Goal: Submit feedback/report problem: Submit feedback/report problem

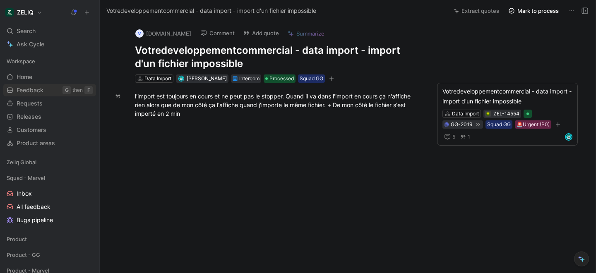
click at [31, 93] on span "Feedback" at bounding box center [30, 90] width 27 height 8
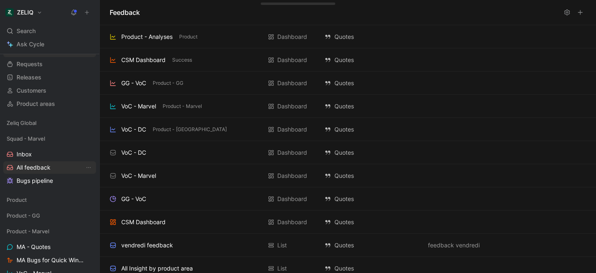
scroll to position [40, 0]
click at [21, 152] on span "Inbox" at bounding box center [24, 154] width 15 height 8
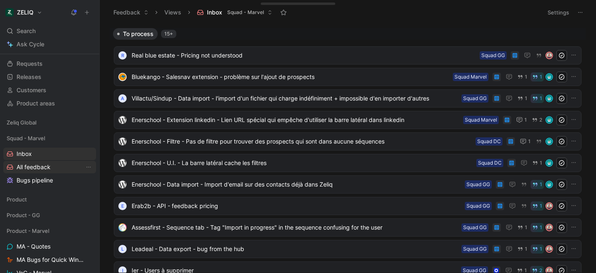
click at [25, 167] on span "All feedback" at bounding box center [34, 167] width 34 height 8
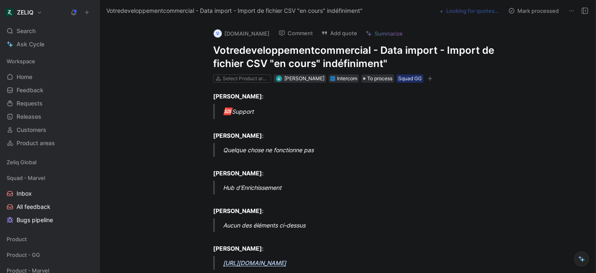
drag, startPoint x: 212, startPoint y: 49, endPoint x: 408, endPoint y: 60, distance: 196.6
click at [408, 60] on div "v votredeveloppementcommercial.fr Comment Add quote Summarize Votredeveloppemen…" at bounding box center [357, 53] width 318 height 62
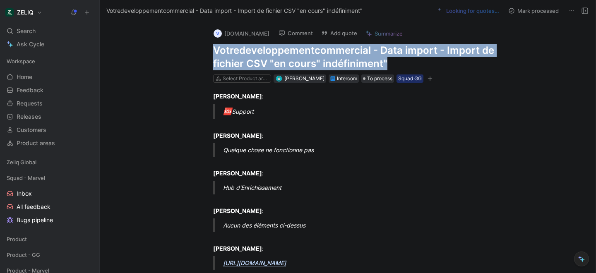
drag, startPoint x: 387, startPoint y: 62, endPoint x: 206, endPoint y: 48, distance: 181.5
click at [206, 48] on div "v votredeveloppementcommercial.fr Comment Add quote Summarize Votredeveloppemen…" at bounding box center [357, 53] width 318 height 62
copy h1 "Votredeveloppementcommercial - Data import - Import de fichier CSV "en cours" i…"
click at [361, 29] on button "Add quote" at bounding box center [339, 33] width 43 height 12
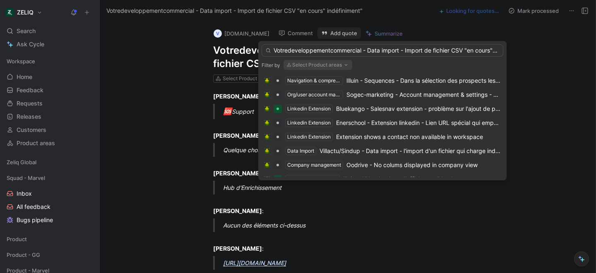
scroll to position [0, 35]
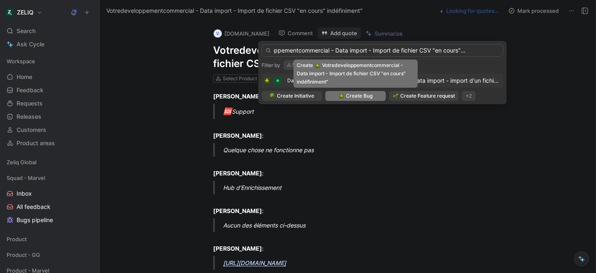
type input "Votredeveloppementcommercial - Data import - Import de fichier CSV "en cours" i…"
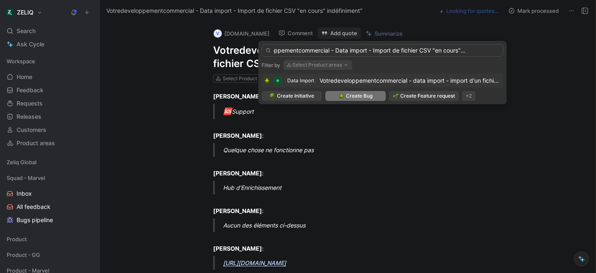
click at [355, 98] on span "Create Bug" at bounding box center [359, 96] width 27 height 8
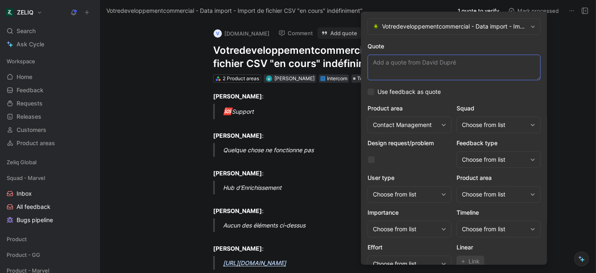
paste textarea "cela m'afficher que l'import est "en cours" : en gros "ça mouline"..."
type textarea "cela m'afficher que l'import est "en cours" : en gros "ça mouline"..."
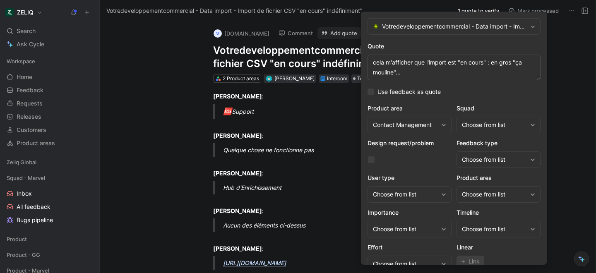
click at [505, 127] on div "Choose from list" at bounding box center [494, 125] width 65 height 10
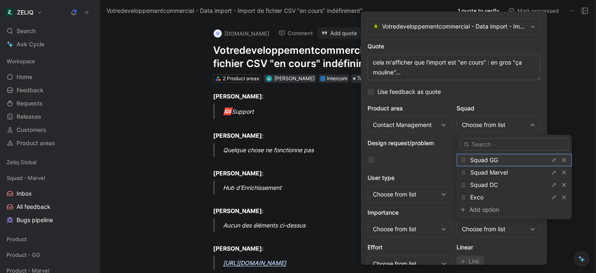
click at [507, 163] on div "Squad GG" at bounding box center [501, 160] width 62 height 10
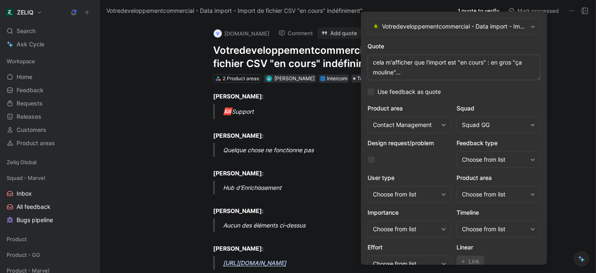
scroll to position [34, 0]
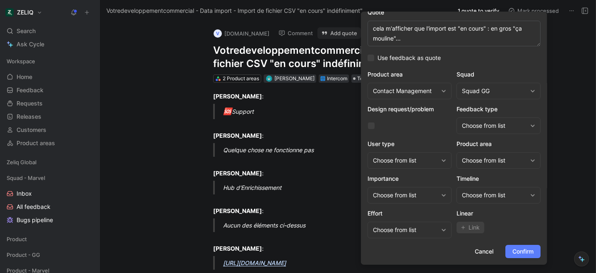
click at [521, 255] on span "Confirm" at bounding box center [523, 252] width 21 height 10
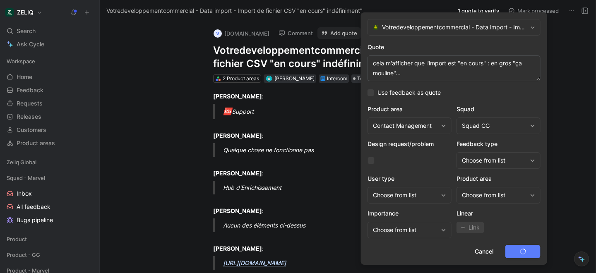
scroll to position [0, 0]
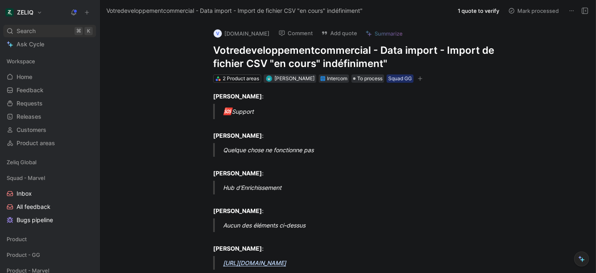
click at [35, 34] on span "Search" at bounding box center [26, 31] width 19 height 10
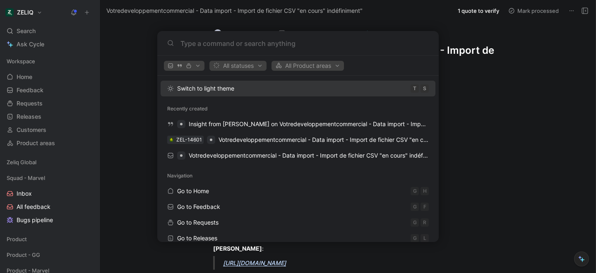
click at [116, 70] on body "ZELIQ Search ⌘ K Ask Cycle Workspace Home G then H Feedback G then F Requests G…" at bounding box center [298, 136] width 596 height 273
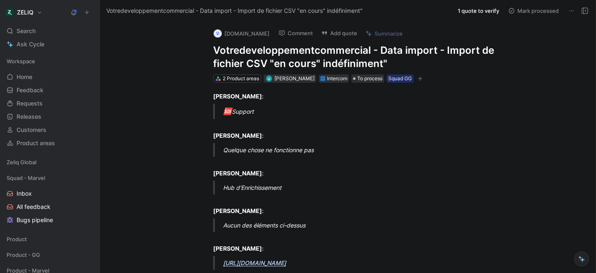
click at [219, 51] on h1 "Votredeveloppementcommercial - Data import - Import de fichier CSV "en cours" i…" at bounding box center [356, 57] width 287 height 27
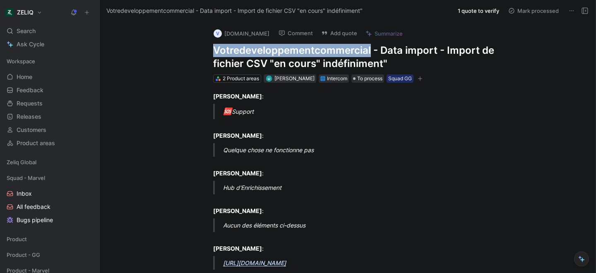
click at [219, 51] on h1 "Votredeveloppementcommercial - Data import - Import de fichier CSV "en cours" i…" at bounding box center [356, 57] width 287 height 27
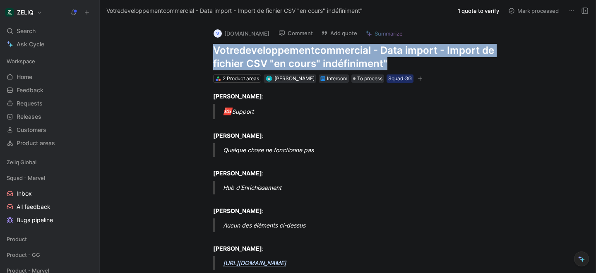
click at [219, 51] on h1 "Votredeveloppementcommercial - Data import - Import de fichier CSV "en cours" i…" at bounding box center [356, 57] width 287 height 27
copy h1 "Votredeveloppementcommercial - Data import - Import de fichier CSV "en cours" i…"
click at [48, 29] on div "Search ⌘ K" at bounding box center [49, 31] width 93 height 12
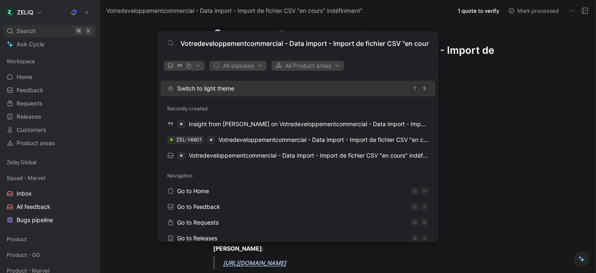
scroll to position [0, 51]
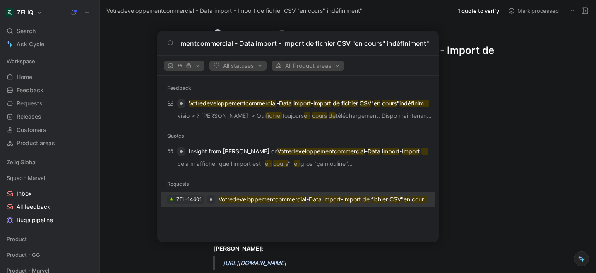
type input "Votredeveloppementcommercial - Data import - Import de fichier CSV "en cours" i…"
click at [240, 201] on mark "Votredeveloppementcommercial" at bounding box center [263, 199] width 88 height 7
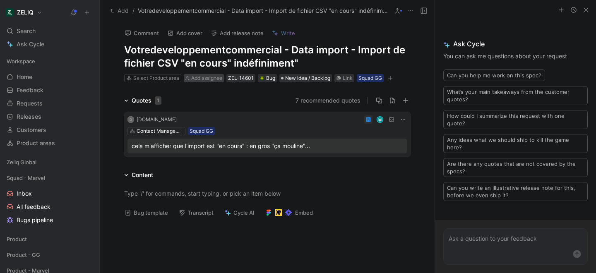
click at [196, 81] on div "Add assignee" at bounding box center [206, 78] width 31 height 8
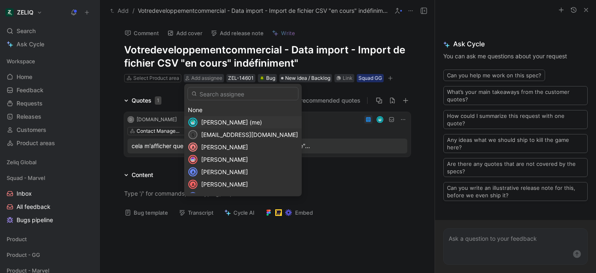
click at [210, 118] on div "Lucas Damoiseau (me)" at bounding box center [249, 123] width 97 height 10
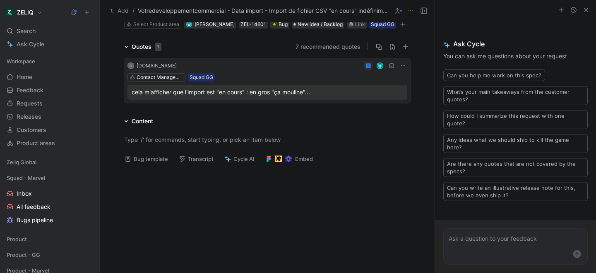
scroll to position [54, 0]
click at [143, 156] on button "Bug template" at bounding box center [146, 159] width 51 height 12
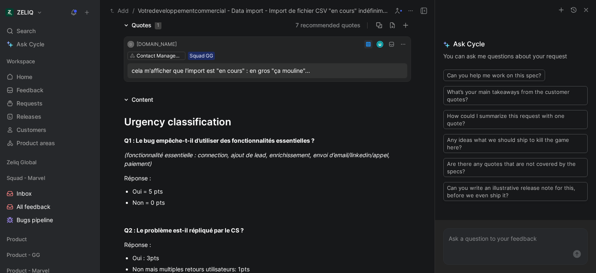
scroll to position [76, 0]
click at [153, 193] on div "Oui = 5 pts" at bounding box center [272, 191] width 278 height 9
click at [153, 192] on div "Oui = 5 pts" at bounding box center [272, 191] width 278 height 9
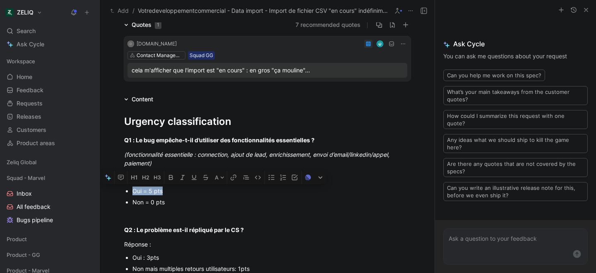
click at [153, 192] on div "Oui = 5 pts" at bounding box center [272, 191] width 278 height 9
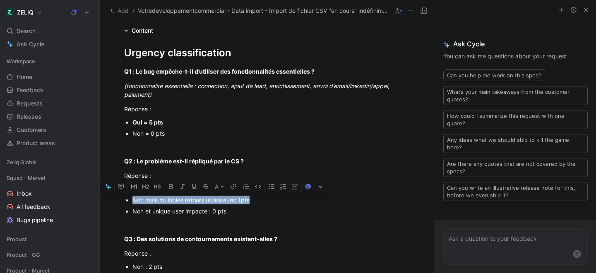
drag, startPoint x: 132, startPoint y: 200, endPoint x: 251, endPoint y: 199, distance: 118.9
click at [251, 199] on ul "Oui : 3pts Non mais multiples retours utilisateurs: 1pts Non et unique user imp…" at bounding box center [267, 200] width 318 height 34
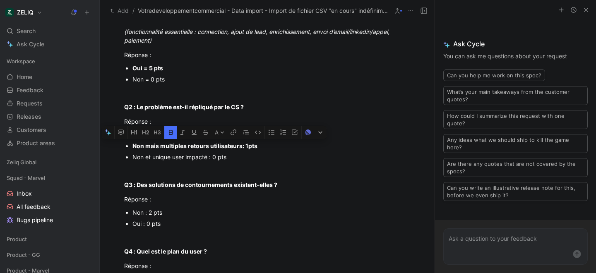
scroll to position [223, 0]
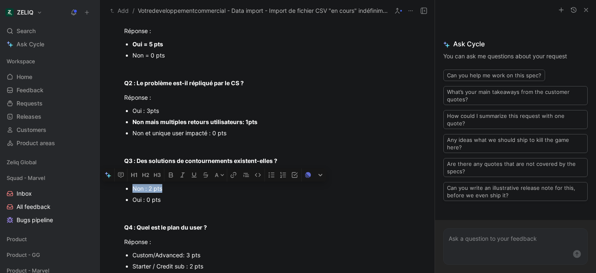
drag, startPoint x: 133, startPoint y: 188, endPoint x: 168, endPoint y: 188, distance: 35.6
click at [168, 188] on div "Non : 2 pts" at bounding box center [272, 188] width 278 height 9
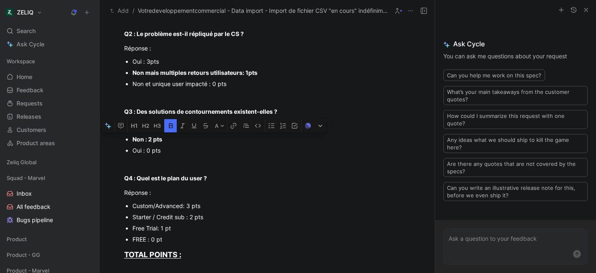
scroll to position [281, 0]
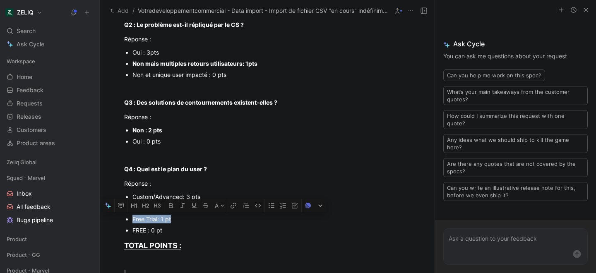
drag, startPoint x: 132, startPoint y: 217, endPoint x: 186, endPoint y: 218, distance: 53.8
click at [186, 218] on ul "Custom/Advanced: 3 pts Starter / Credit sub : 2 pts Free Trial: 1 pt FREE : 0 pt" at bounding box center [267, 213] width 318 height 45
click at [137, 231] on div "FREE : 0 pt" at bounding box center [272, 230] width 278 height 9
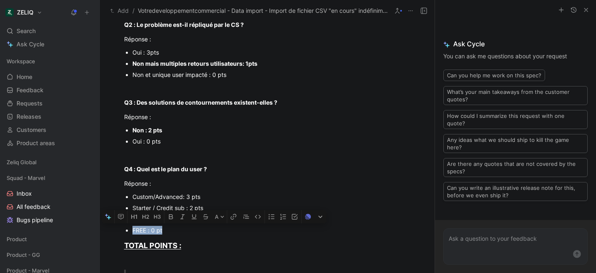
click at [137, 231] on div "FREE : 0 pt" at bounding box center [272, 230] width 278 height 9
click at [266, 188] on p "Réponse :" at bounding box center [267, 184] width 318 height 14
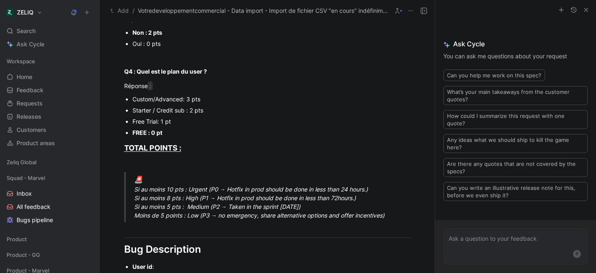
scroll to position [405, 0]
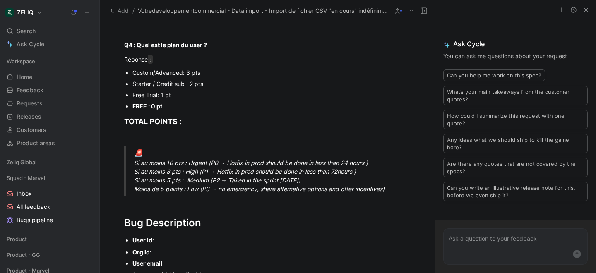
click at [145, 172] on div "🚨 Si au moins 10 pts : Urgent (P0 → Hotfix in prod should be done in less than …" at bounding box center [277, 171] width 287 height 46
click at [291, 178] on div "🚨 Si au moins 10 pts : Urgent (P0 → Hotfix in prod should be done in less than …" at bounding box center [277, 171] width 287 height 46
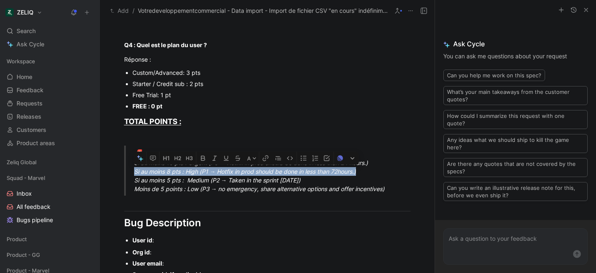
drag, startPoint x: 135, startPoint y: 172, endPoint x: 360, endPoint y: 175, distance: 225.3
click at [360, 175] on div "🚨 Si au moins 10 pts : Urgent (P0 → Hotfix in prod should be done in less than …" at bounding box center [277, 171] width 287 height 46
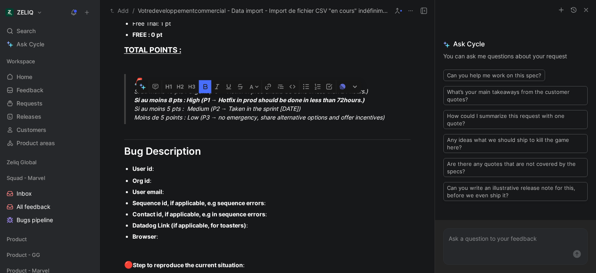
scroll to position [478, 0]
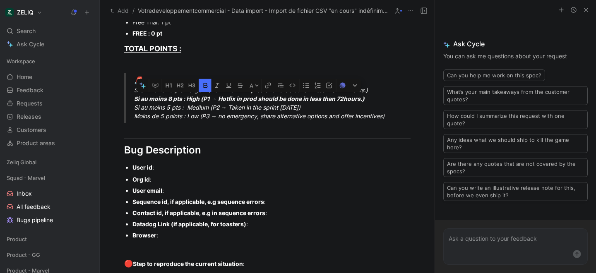
click at [158, 169] on div "User id :" at bounding box center [272, 167] width 278 height 9
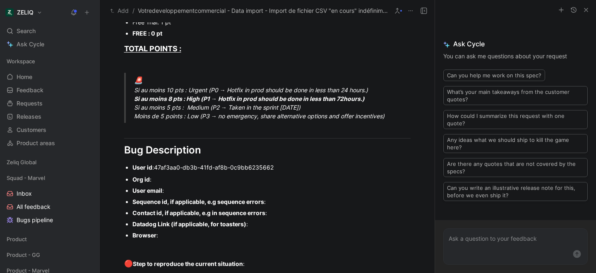
click at [158, 179] on div "Org id :" at bounding box center [272, 179] width 278 height 9
click at [175, 193] on div "User email :" at bounding box center [272, 190] width 278 height 9
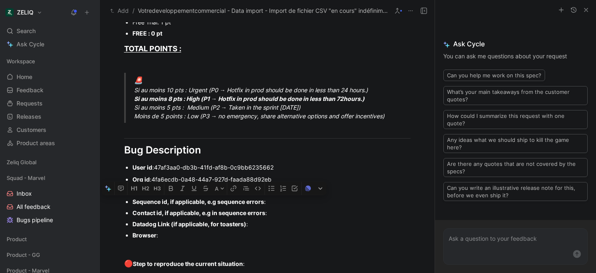
drag, startPoint x: 162, startPoint y: 238, endPoint x: 133, endPoint y: 201, distance: 46.9
click at [133, 201] on ul "Org id : 4fa6ecdb-0a48-44a7-927d-faada88d92eb User email : david.dupre@votredev…" at bounding box center [267, 207] width 318 height 67
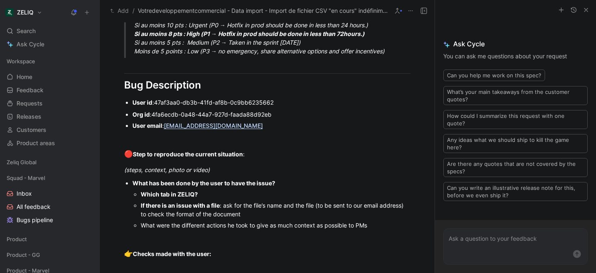
scroll to position [551, 0]
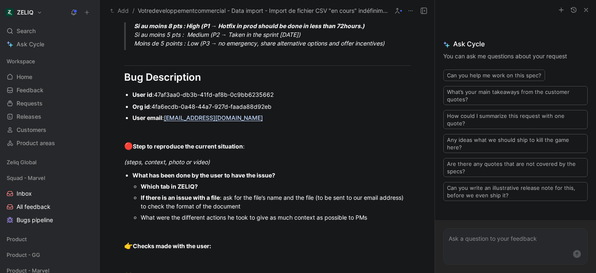
click at [217, 170] on p "What has been done by the user to have the issue?" at bounding box center [272, 175] width 278 height 11
click at [220, 160] on div "(steps, context, photo or video)" at bounding box center [267, 162] width 287 height 9
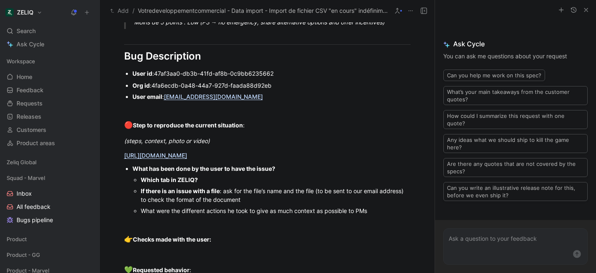
scroll to position [584, 0]
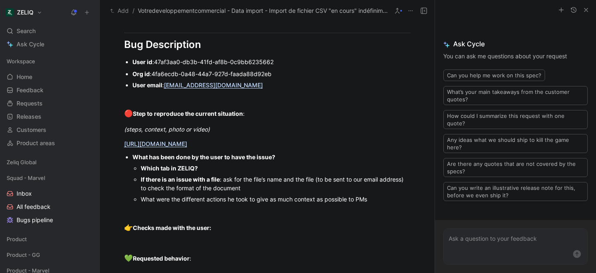
click at [205, 167] on div "Which tab in ZELIQ?" at bounding box center [276, 168] width 270 height 9
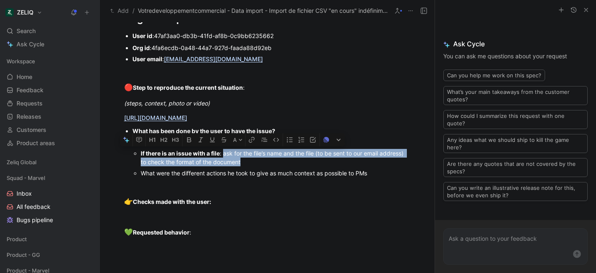
drag, startPoint x: 250, startPoint y: 162, endPoint x: 224, endPoint y: 152, distance: 28.3
click at [224, 152] on div "If there is an issue with a file : ask for the file’s name and the file (to be …" at bounding box center [276, 157] width 270 height 17
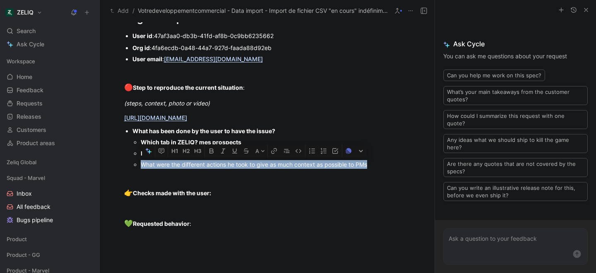
drag, startPoint x: 375, startPoint y: 162, endPoint x: 137, endPoint y: 164, distance: 238.1
click at [141, 164] on li "What were the different actions he took to give as much context as possible to …" at bounding box center [276, 164] width 270 height 11
click at [210, 182] on div at bounding box center [267, 178] width 287 height 9
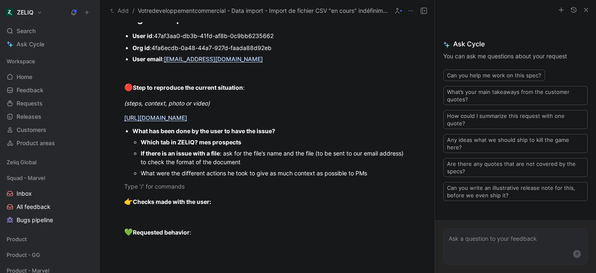
click at [281, 161] on div "If there is an issue with a file : ask for the file’s name and the file (to be …" at bounding box center [276, 157] width 270 height 17
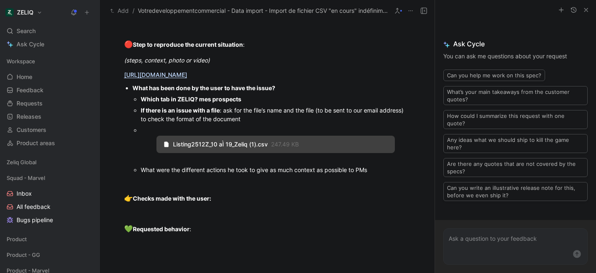
scroll to position [655, 0]
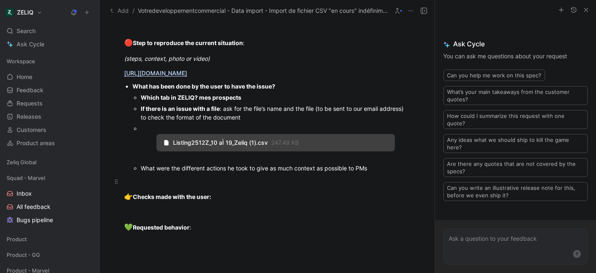
click at [259, 176] on p at bounding box center [267, 182] width 318 height 14
click at [132, 182] on div "Il a importé le fichier depuis mes prospects et dans" at bounding box center [267, 181] width 287 height 9
click at [316, 181] on div "Il a essayer d’importé le fichier depuis mes prospects et dans" at bounding box center [267, 181] width 287 height 9
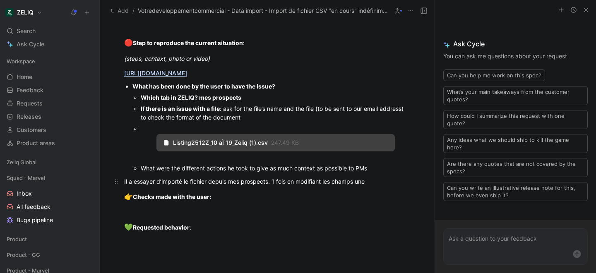
click at [355, 181] on div "Il a essayer d’importé le fichier depuis mes prospects. 1 fois en modifiant les…" at bounding box center [267, 181] width 287 height 9
click at [387, 181] on div "Il a essayer d’importé le fichier depuis mes prospects. 1 fois en modifiant les…" at bounding box center [267, 181] width 287 height 9
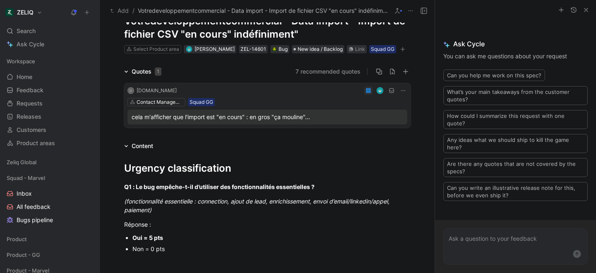
scroll to position [0, 0]
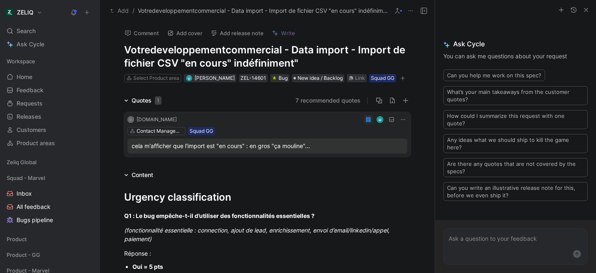
click at [107, 87] on div "Comment Add cover Add release note Write Votredeveloppementcommercial - Data im…" at bounding box center [267, 148] width 335 height 252
click at [405, 77] on icon "button" at bounding box center [402, 78] width 5 height 5
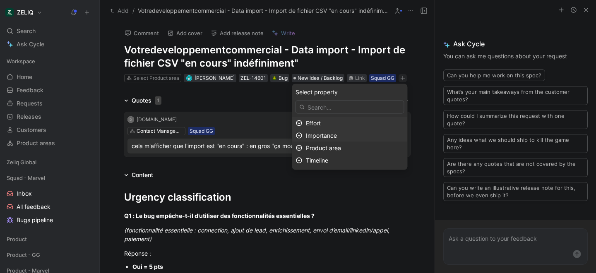
click at [351, 138] on div "Importance" at bounding box center [355, 136] width 98 height 10
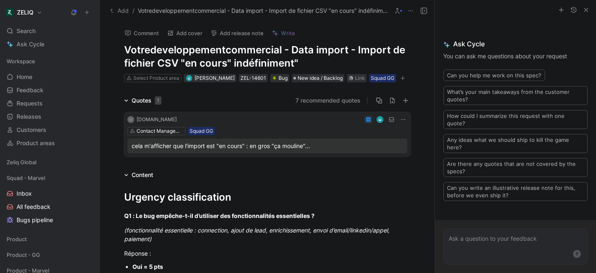
click at [403, 77] on icon "button" at bounding box center [402, 78] width 5 height 5
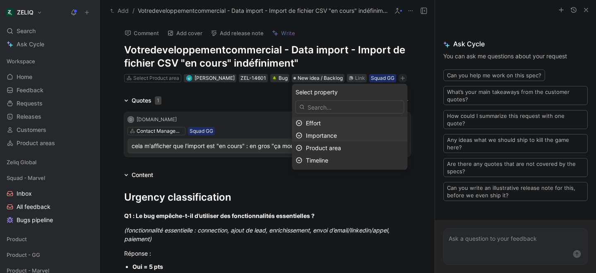
click at [328, 137] on span "Importance" at bounding box center [321, 135] width 31 height 7
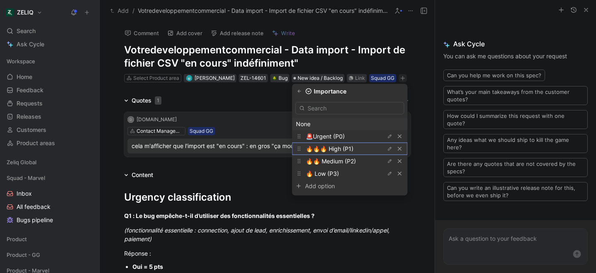
click at [333, 146] on span "🔥🔥🔥 High (P1)" at bounding box center [330, 148] width 48 height 7
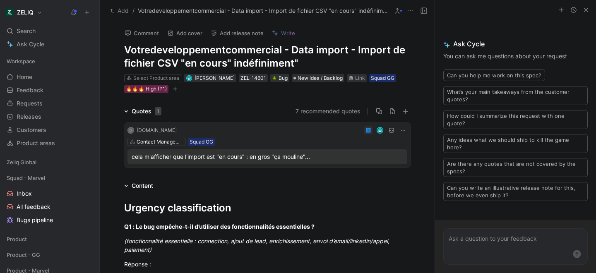
click at [108, 124] on div "Quotes 1 7 recommended quotes D votredeveloppementcommercial.fr Contact Managem…" at bounding box center [267, 138] width 335 height 65
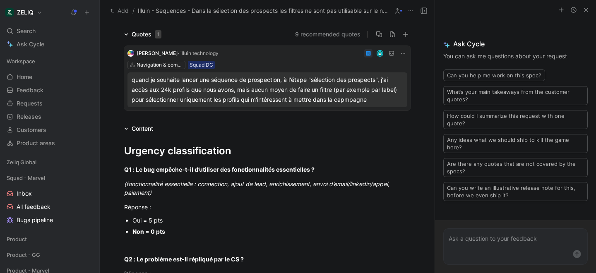
scroll to position [50, 0]
